Goal: Task Accomplishment & Management: Manage account settings

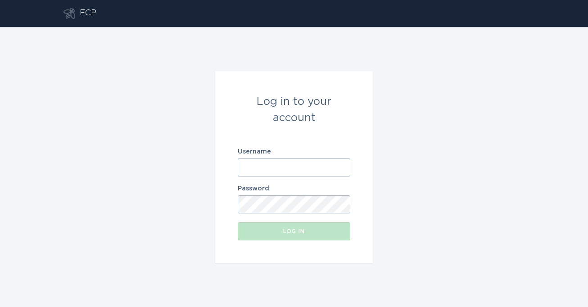
click at [314, 162] on input "Username" at bounding box center [294, 167] width 113 height 18
paste input "[EMAIL_ADDRESS][DOMAIN_NAME]"
type input "[EMAIL_ADDRESS][DOMAIN_NAME]"
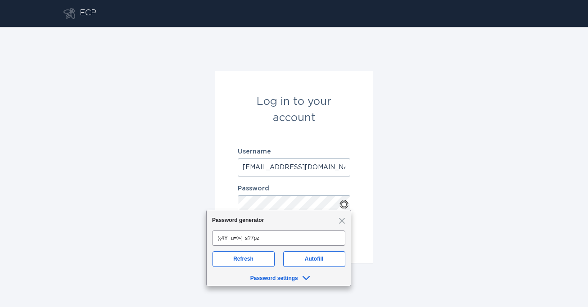
click at [389, 209] on div "Log in to your account Username [EMAIL_ADDRESS][DOMAIN_NAME] Password Log in" at bounding box center [294, 167] width 588 height 280
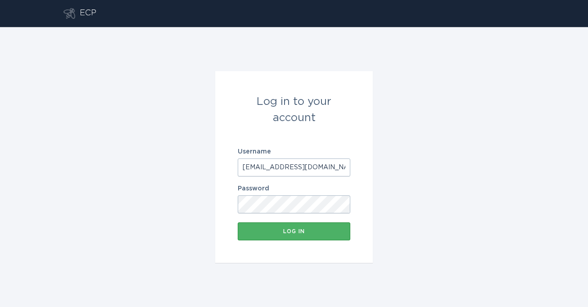
click at [316, 239] on button "Log in" at bounding box center [294, 231] width 113 height 18
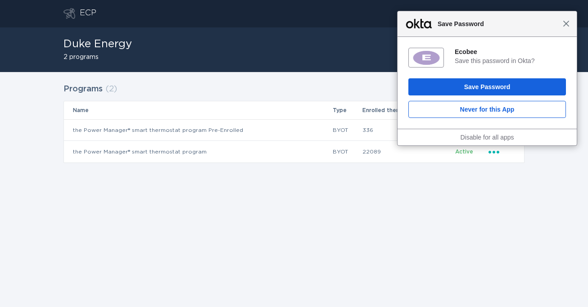
click at [569, 22] on span "Close" at bounding box center [566, 23] width 7 height 7
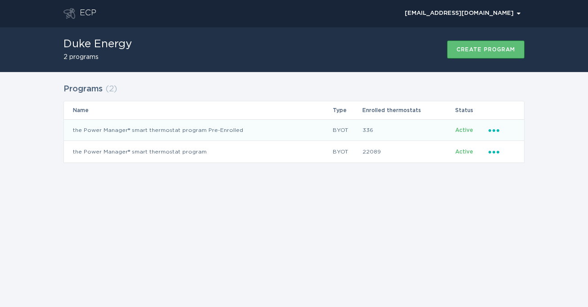
click at [503, 130] on div "Ellipsis" at bounding box center [501, 130] width 27 height 10
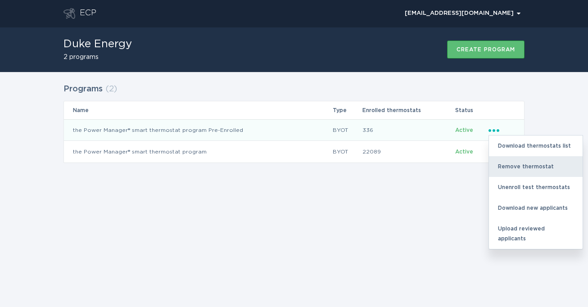
click at [504, 164] on div "Remove thermostat" at bounding box center [536, 166] width 94 height 21
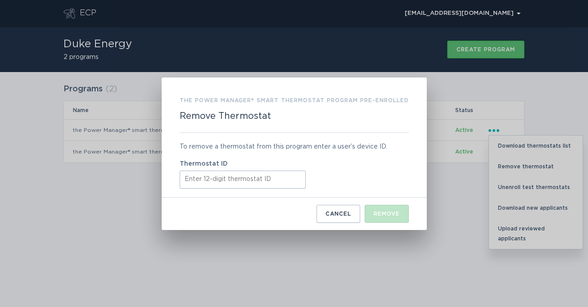
click at [254, 187] on input "Thermostat ID" at bounding box center [243, 180] width 126 height 18
paste input "421853323384"
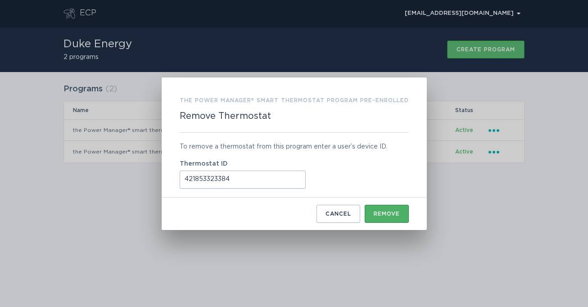
type input "421853323384"
click at [382, 213] on div "Remove" at bounding box center [387, 213] width 26 height 5
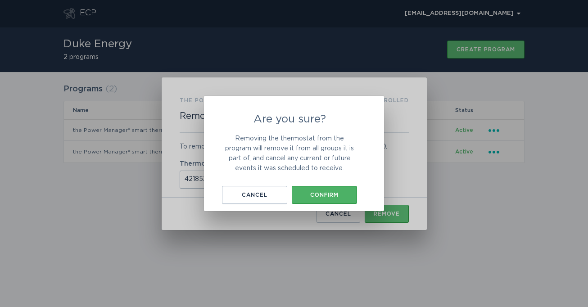
click at [348, 194] on div "Confirm" at bounding box center [324, 194] width 56 height 5
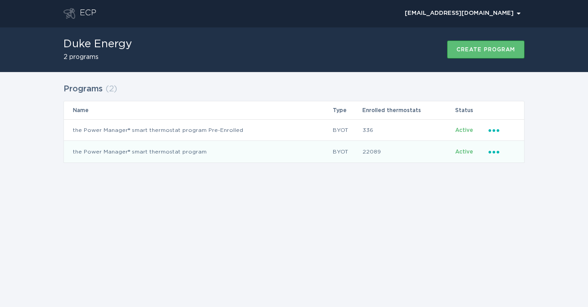
click at [493, 151] on icon "Popover menu" at bounding box center [493, 152] width 11 height 3
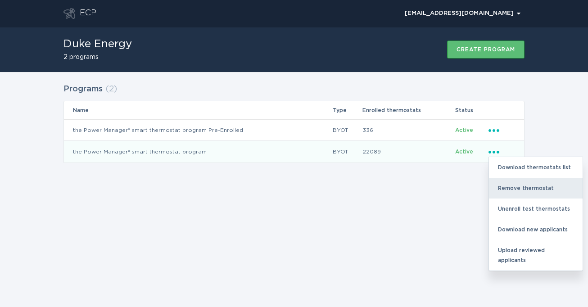
click at [510, 182] on div "Remove thermostat" at bounding box center [536, 188] width 94 height 21
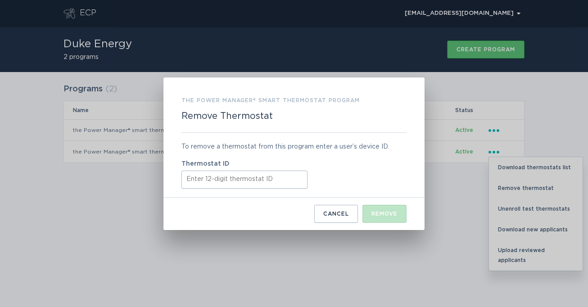
click at [252, 175] on input "Thermostat ID" at bounding box center [244, 180] width 126 height 18
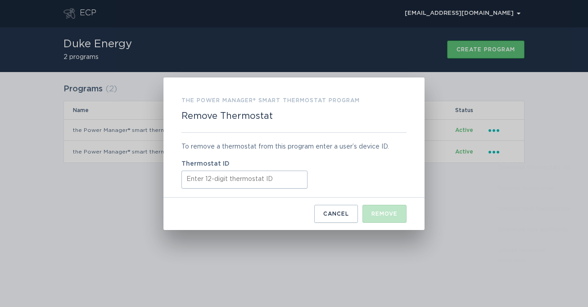
paste input "421853323384"
type input "421853323384"
click at [386, 216] on button "Remove" at bounding box center [384, 214] width 44 height 18
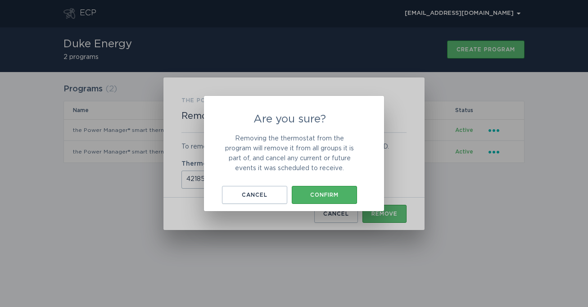
click at [344, 190] on button "Confirm" at bounding box center [324, 195] width 65 height 18
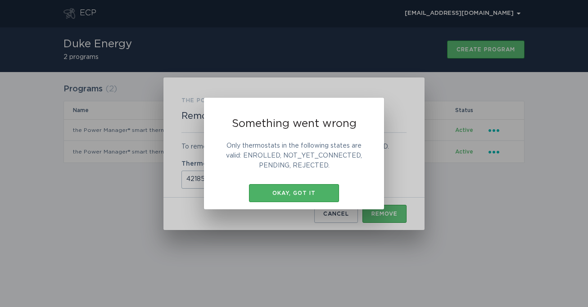
click at [330, 192] on div "Okay, got it" at bounding box center [293, 192] width 81 height 5
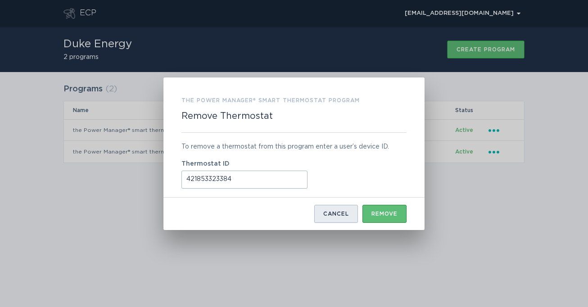
click at [344, 209] on button "Cancel" at bounding box center [336, 214] width 44 height 18
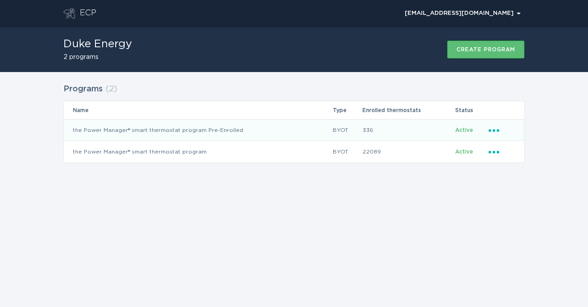
click at [491, 132] on icon "Ellipsis" at bounding box center [494, 129] width 13 height 8
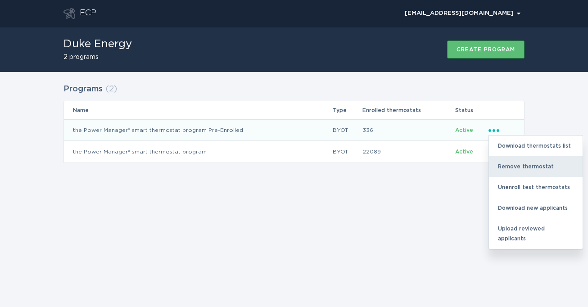
click at [507, 167] on div "Remove thermostat" at bounding box center [536, 166] width 94 height 21
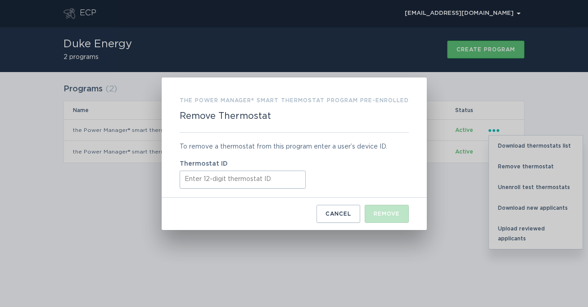
click at [292, 176] on input "Thermostat ID" at bounding box center [243, 180] width 126 height 18
paste input "421853323384"
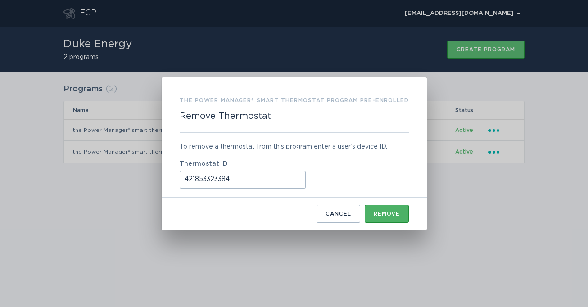
type input "421853323384"
click at [389, 217] on button "Remove" at bounding box center [387, 214] width 44 height 18
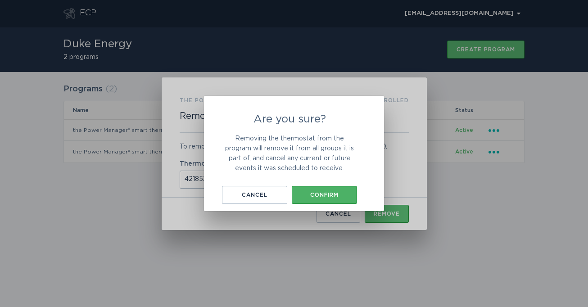
click at [328, 189] on button "Confirm" at bounding box center [324, 195] width 65 height 18
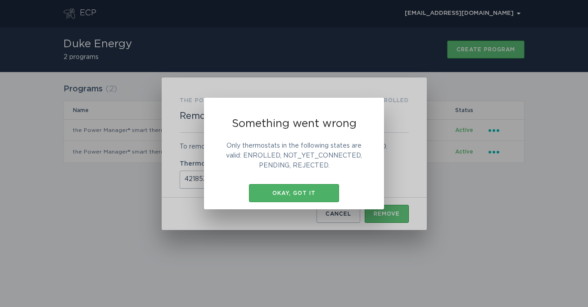
click at [316, 186] on button "Okay, got it" at bounding box center [294, 193] width 90 height 18
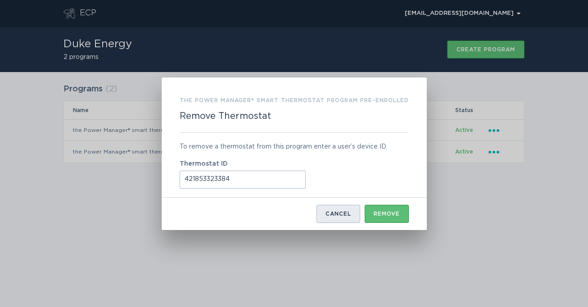
click at [336, 206] on button "Cancel" at bounding box center [338, 214] width 44 height 18
